Goal: Task Accomplishment & Management: Complete application form

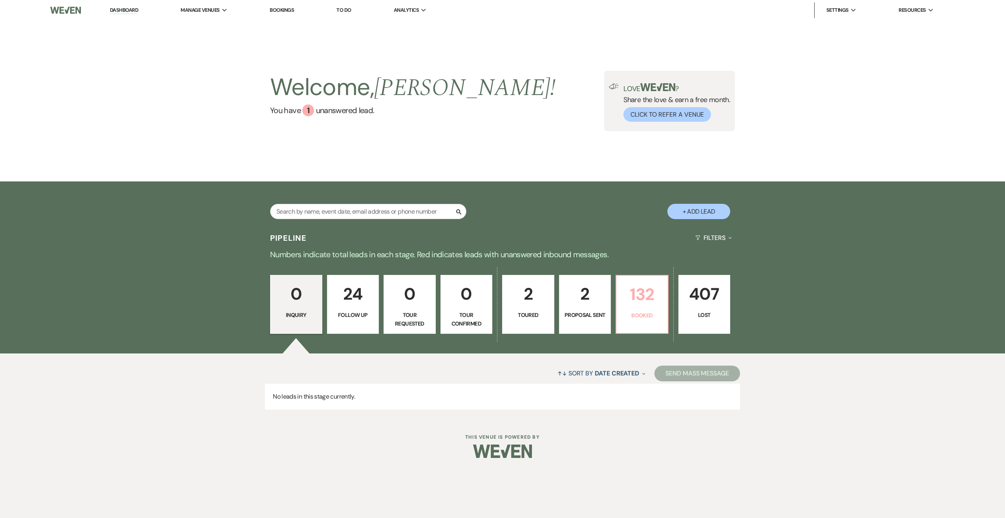
click at [645, 294] on p "132" at bounding box center [642, 294] width 42 height 26
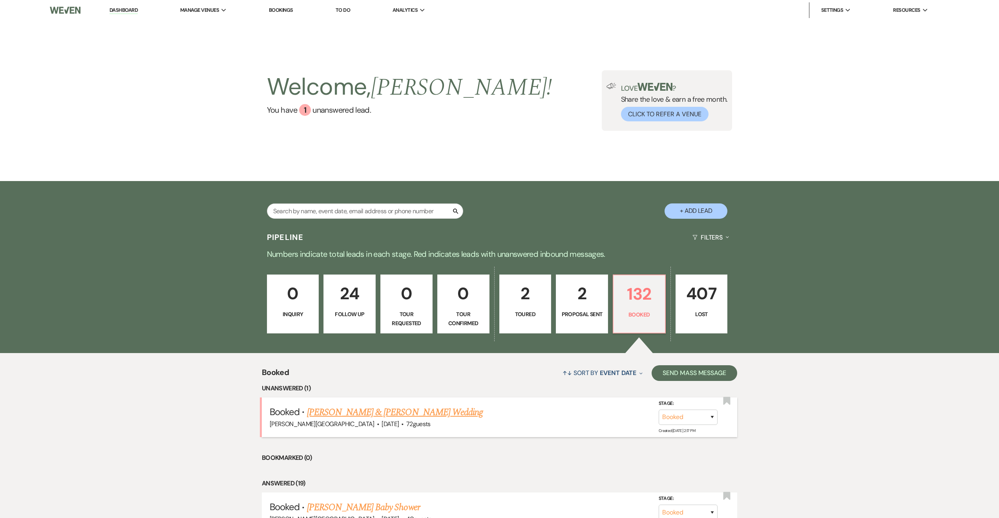
click at [437, 421] on div "Biddle Point Inn · Oct 18, 2025 · 72 guests" at bounding box center [500, 424] width 460 height 10
click at [434, 415] on link "Macie McMichael & Will Nestel's Wedding" at bounding box center [395, 412] width 176 height 14
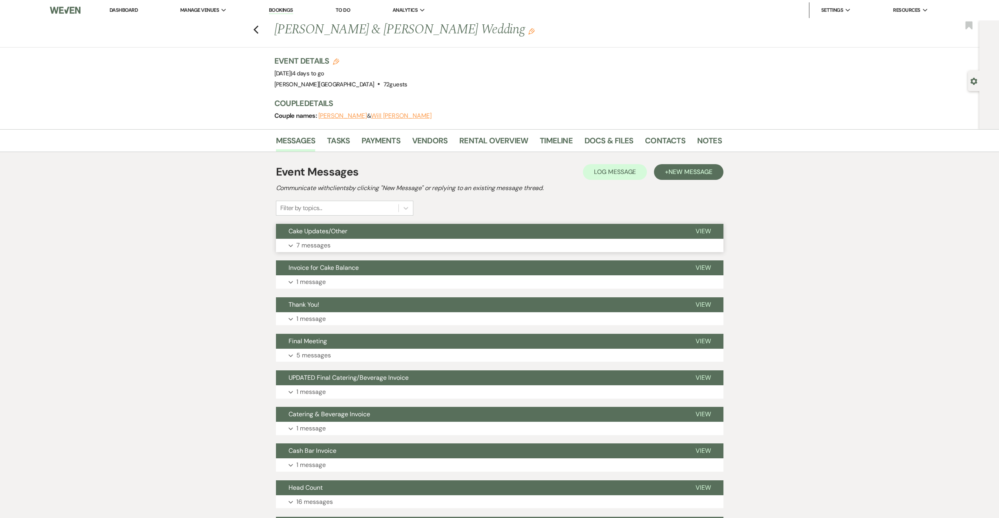
click at [531, 226] on button "Cake Updates/Other" at bounding box center [479, 231] width 407 height 15
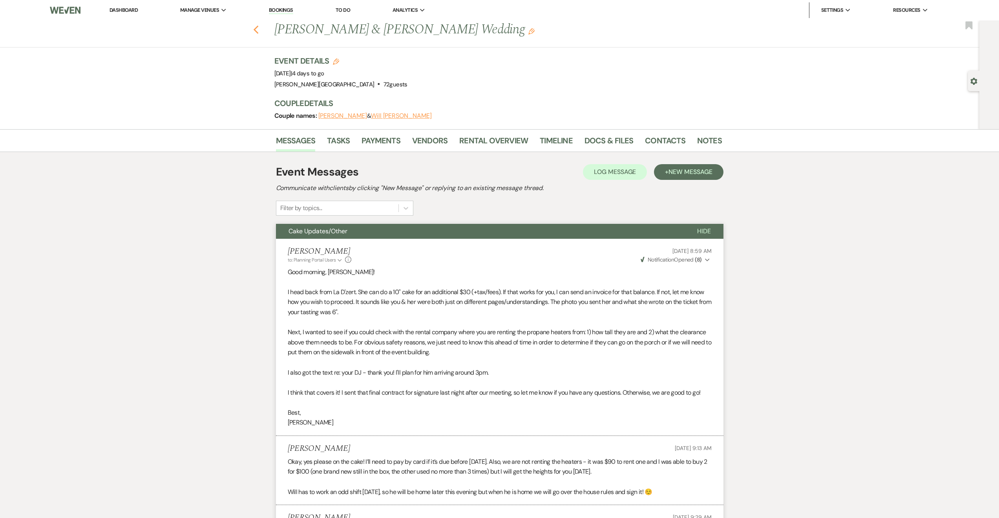
click at [258, 27] on use "button" at bounding box center [255, 30] width 5 height 9
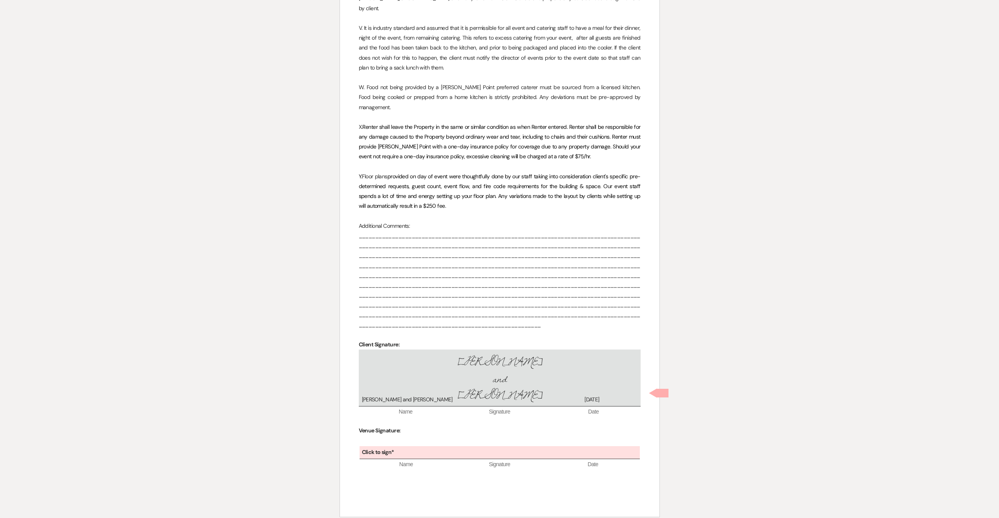
scroll to position [930, 0]
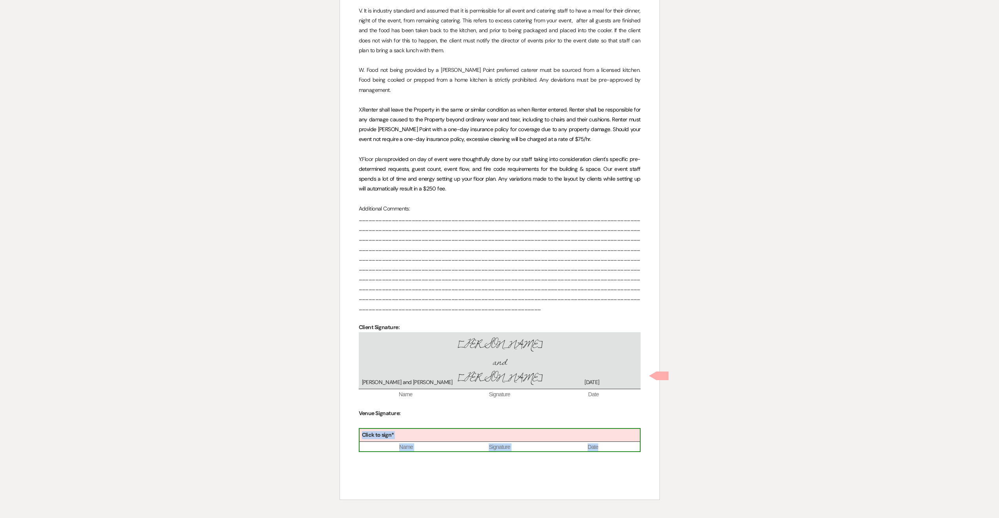
click at [485, 429] on div "Click to sign*" at bounding box center [500, 435] width 280 height 13
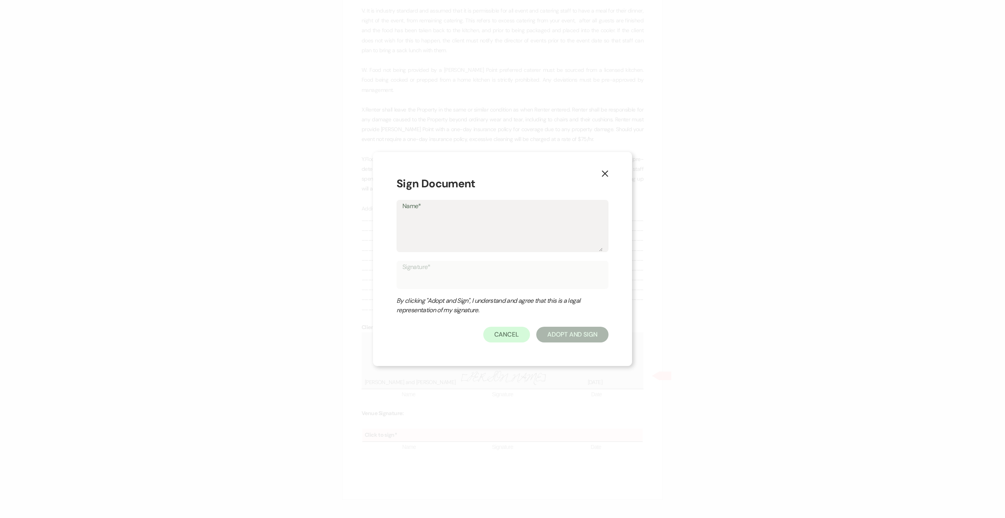
type textarea "N"
type input "N"
type textarea "Na"
type input "Na"
type textarea "Nat"
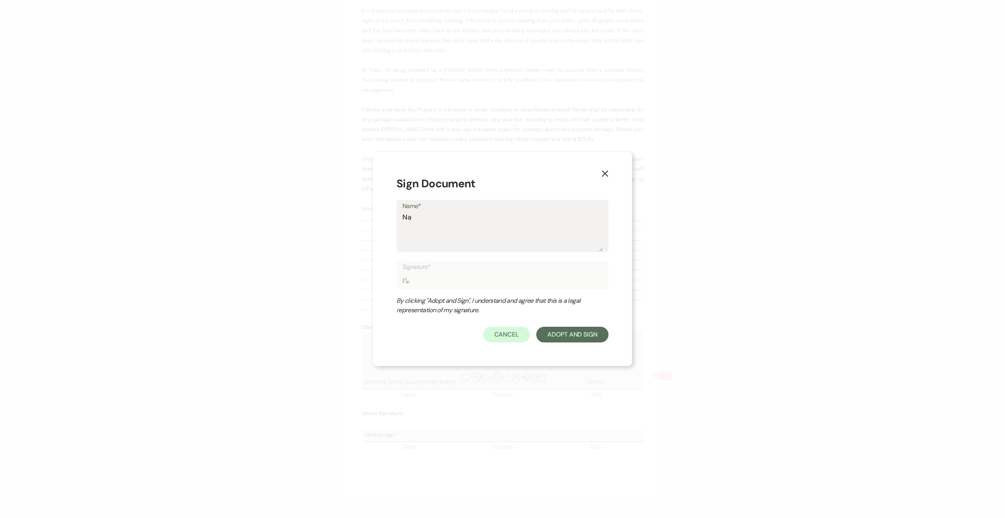
type input "Nat"
type textarea "Nata"
type input "Nata"
type textarea "[DATE]"
type input "[DATE]"
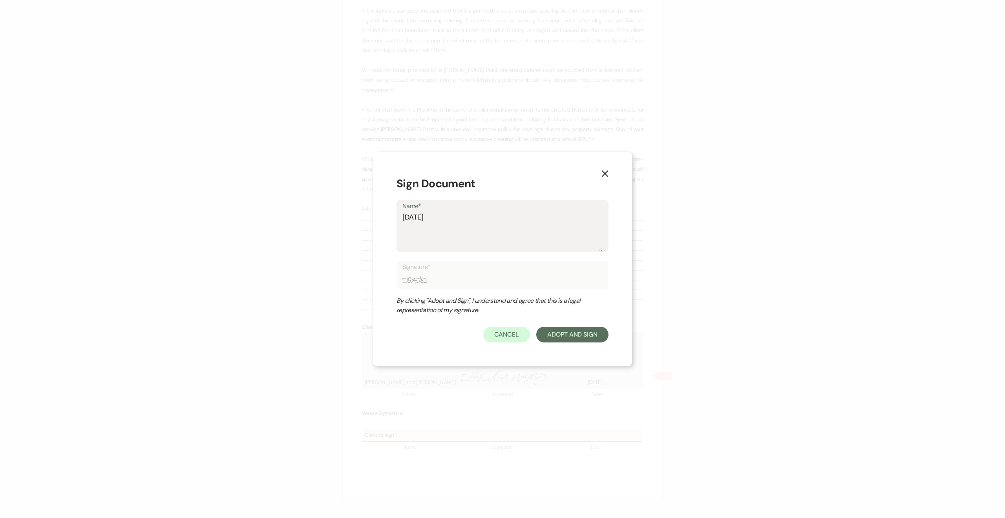
type textarea "Natali"
type input "Natali"
type textarea "[PERSON_NAME]"
type input "[PERSON_NAME]"
type textarea "[PERSON_NAME]"
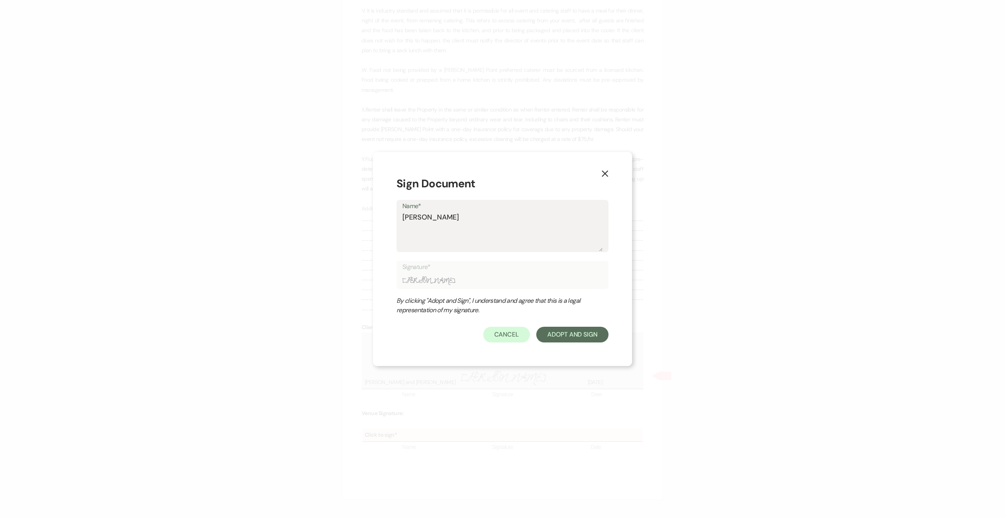
type input "[PERSON_NAME]"
type textarea "[PERSON_NAME]"
type input "[PERSON_NAME]"
type textarea "[PERSON_NAME]"
type input "[PERSON_NAME]"
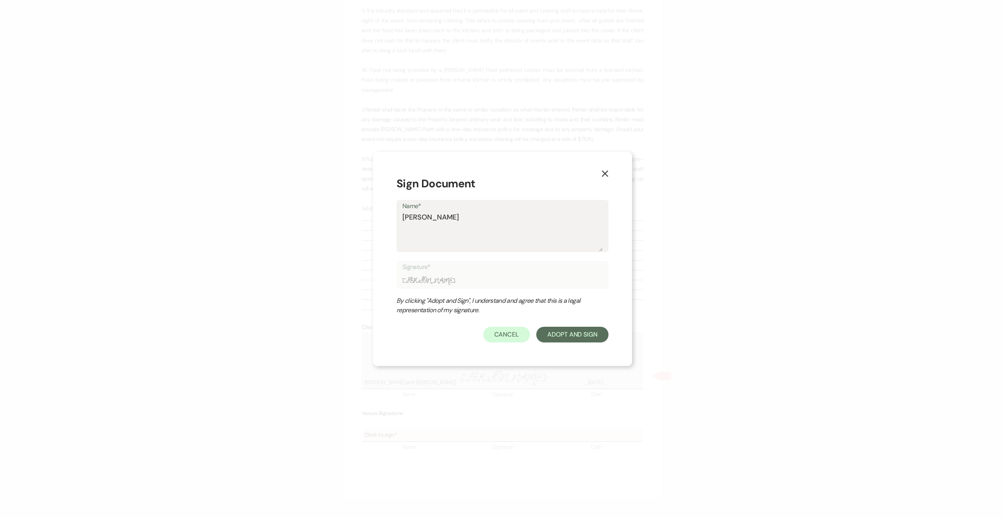
type textarea "[PERSON_NAME]"
type input "[PERSON_NAME]"
type textarea "[PERSON_NAME]"
type input "[PERSON_NAME]"
type textarea "[PERSON_NAME]"
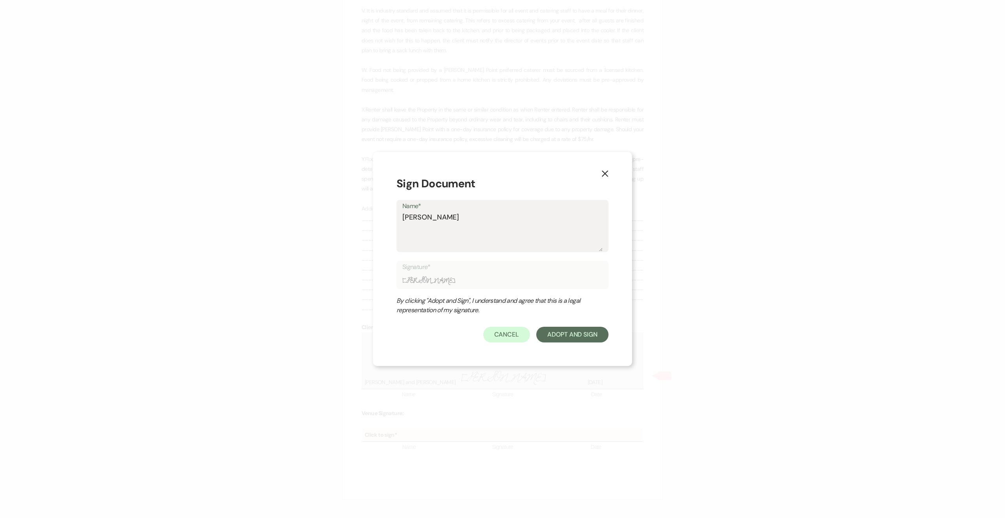
type input "[PERSON_NAME]"
type textarea "[PERSON_NAME]"
type input "[PERSON_NAME]"
type textarea "[PERSON_NAME]"
type input "[PERSON_NAME]"
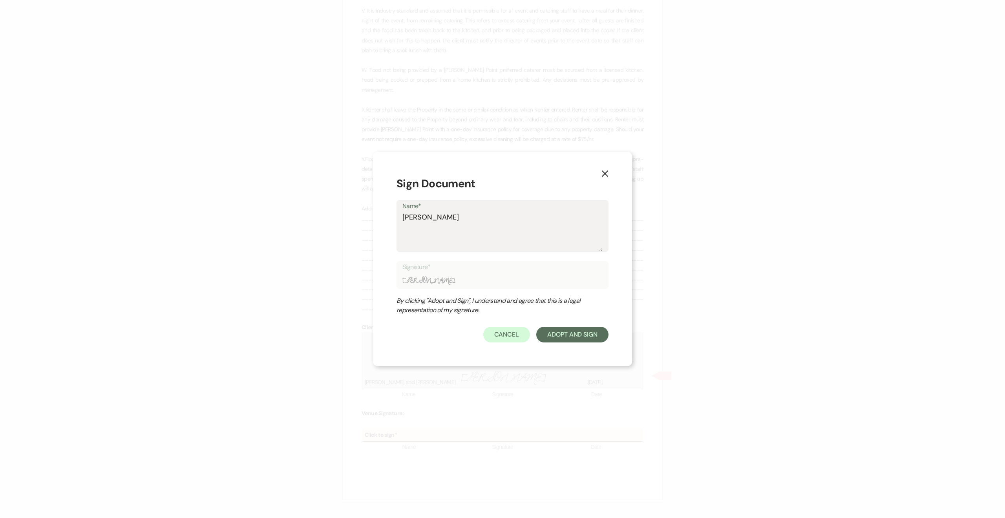
type textarea "[PERSON_NAME]"
click at [569, 324] on form "Sign Document Name* [PERSON_NAME] Signature* [PERSON_NAME] By clicking "Adopt a…" at bounding box center [503, 259] width 212 height 167
click at [567, 339] on button "Adopt And Sign" at bounding box center [572, 335] width 72 height 16
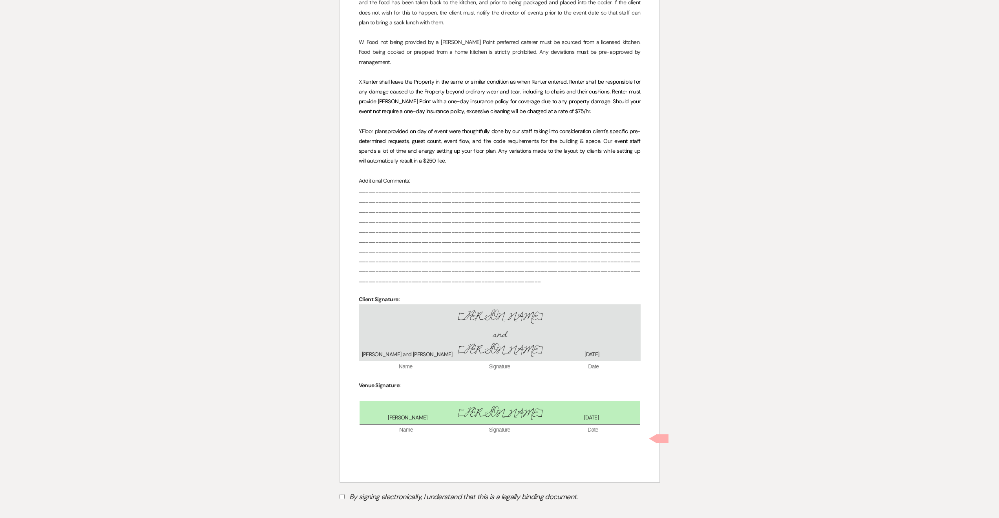
scroll to position [963, 0]
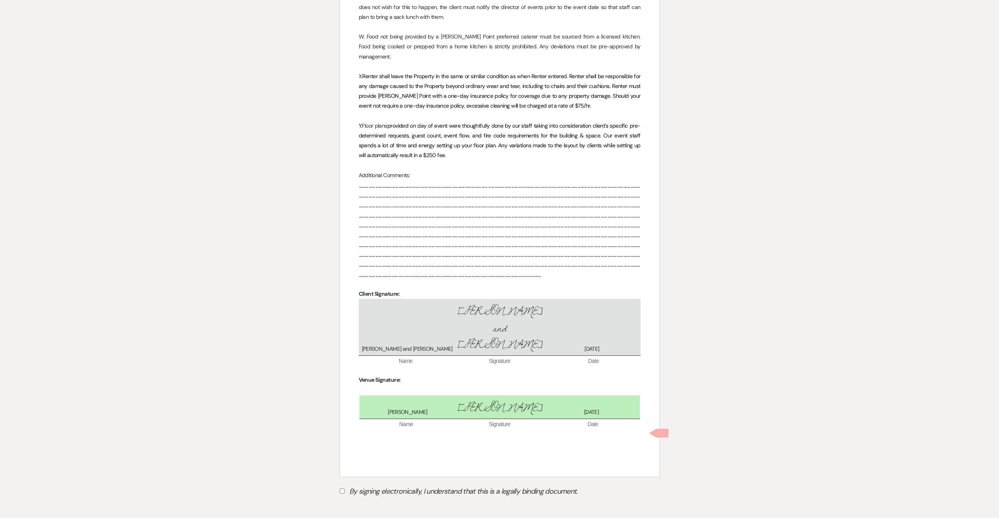
click at [341, 488] on input "By signing electronically, I understand that this is a legally binding document." at bounding box center [342, 490] width 5 height 5
checkbox input "true"
click at [378, 504] on button "Submit" at bounding box center [367, 511] width 55 height 14
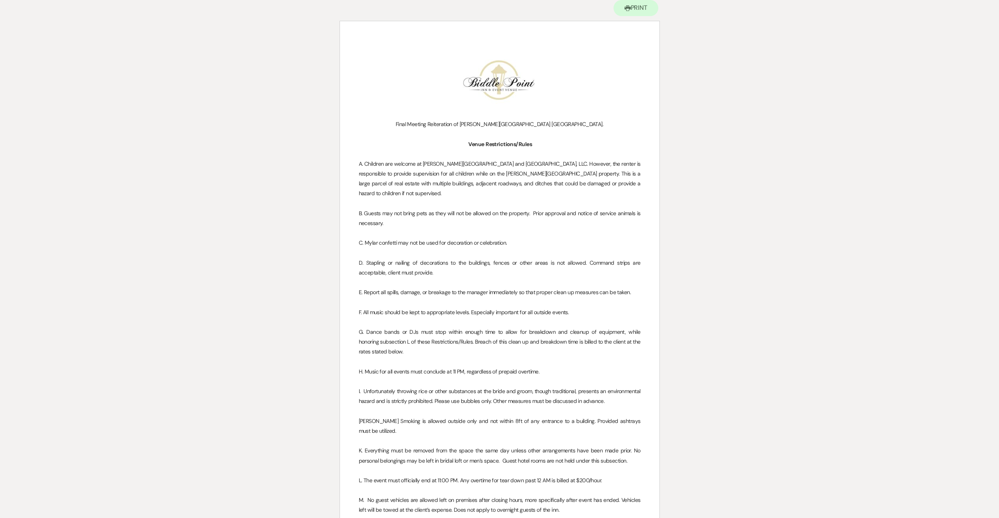
scroll to position [0, 0]
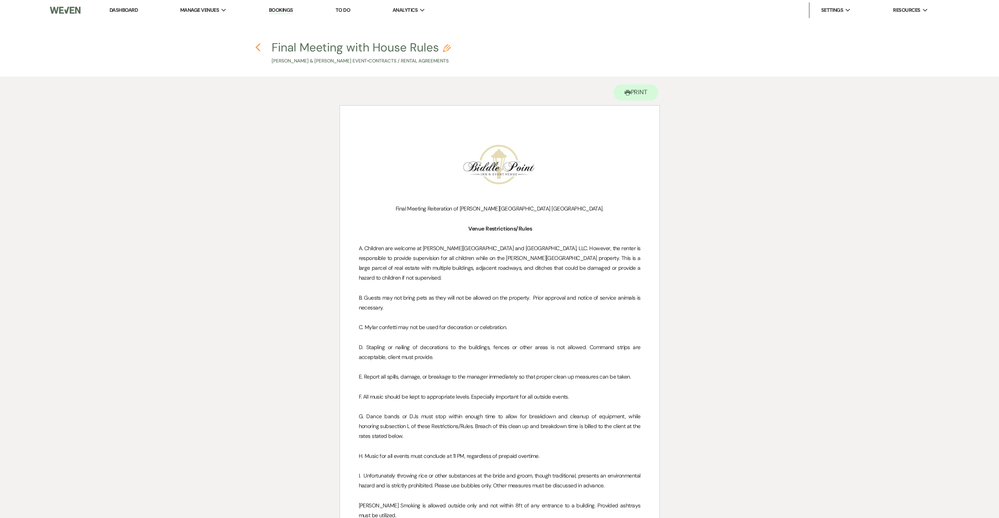
click at [256, 48] on use "button" at bounding box center [258, 47] width 5 height 9
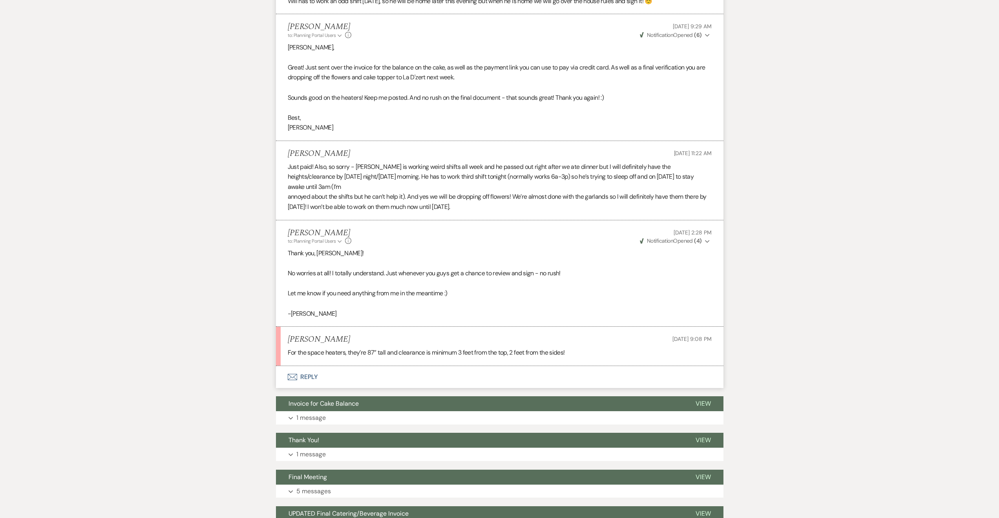
scroll to position [566, 0]
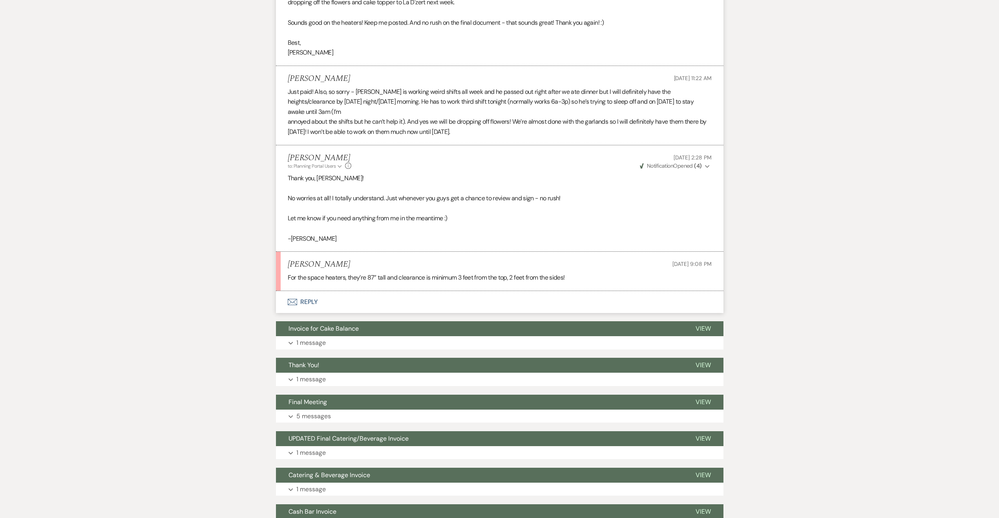
click at [414, 293] on button "Envelope Reply" at bounding box center [500, 302] width 448 height 22
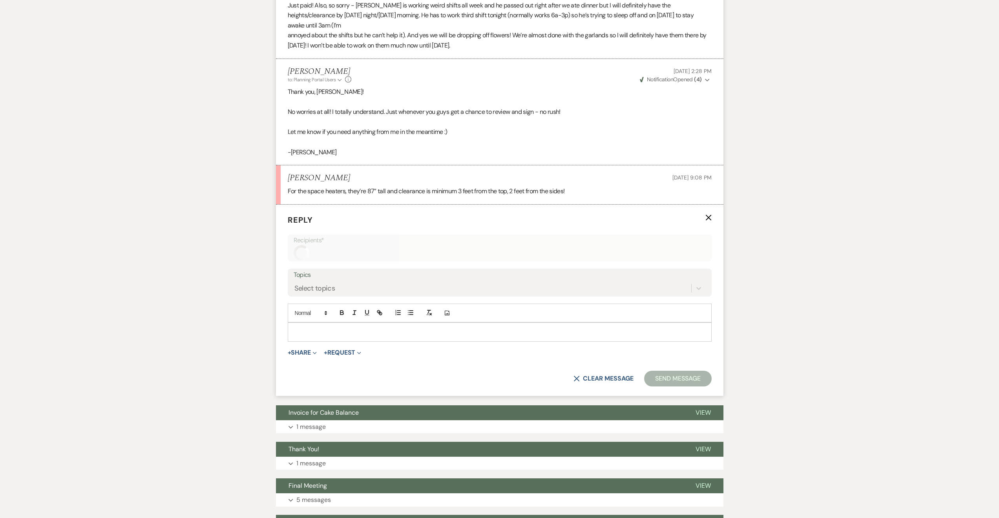
scroll to position [669, 0]
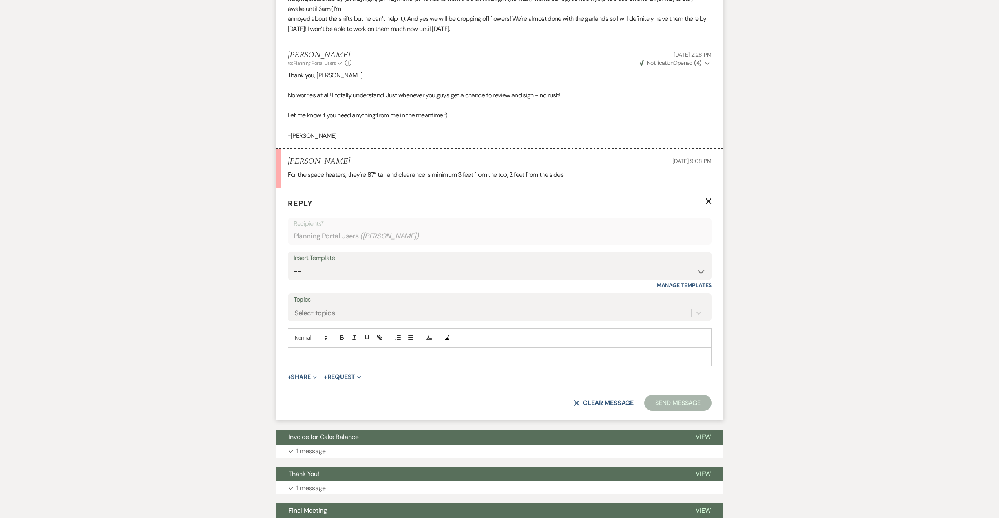
click at [380, 352] on p at bounding box center [500, 356] width 412 height 9
click at [633, 352] on p "Thank you for this, Macie! I am not in office today (working from home), but wi…" at bounding box center [500, 356] width 412 height 9
click at [671, 395] on button "Send Message" at bounding box center [677, 403] width 67 height 16
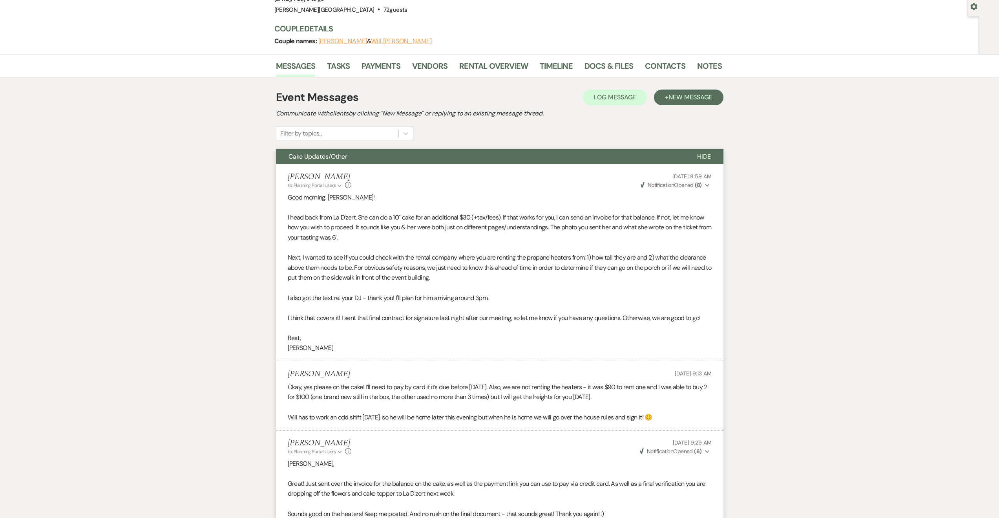
scroll to position [0, 0]
